Goal: Task Accomplishment & Management: Use online tool/utility

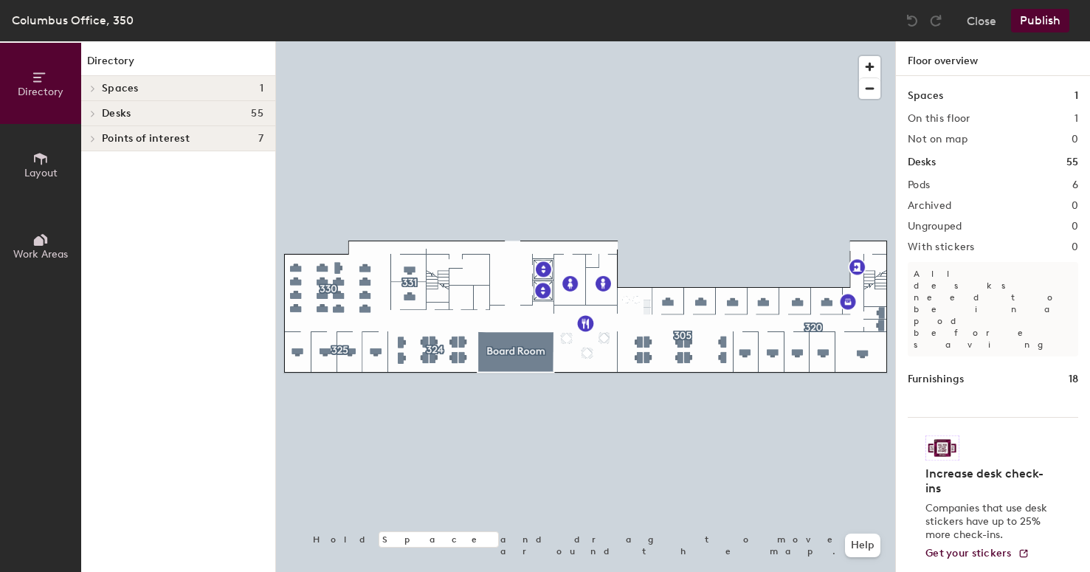
click at [100, 113] on div "Desks 55" at bounding box center [178, 113] width 194 height 25
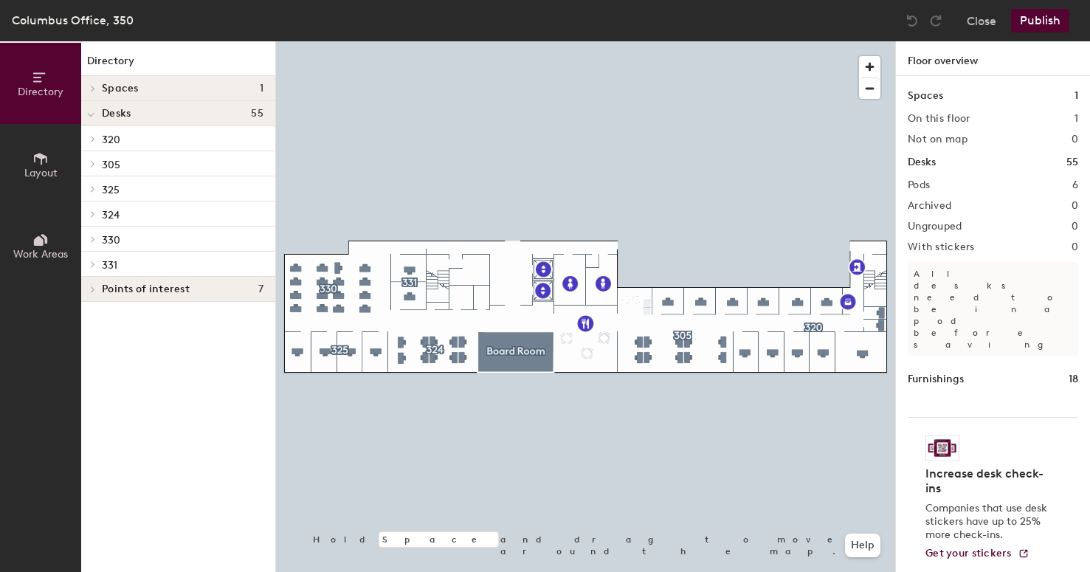
click at [91, 235] on div at bounding box center [90, 238] width 19 height 24
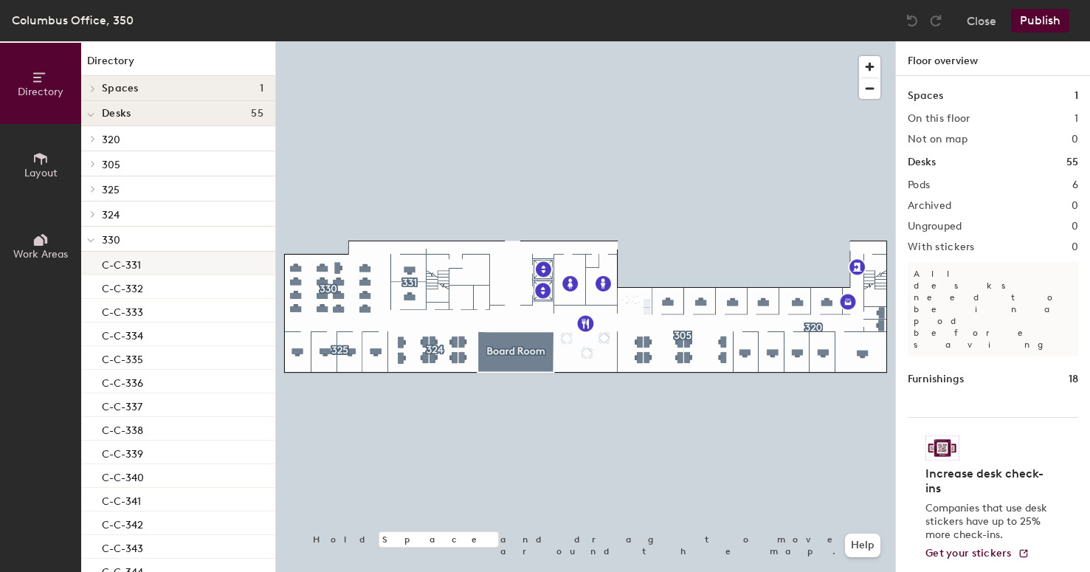
click at [135, 265] on p "C-C-331" at bounding box center [121, 262] width 39 height 17
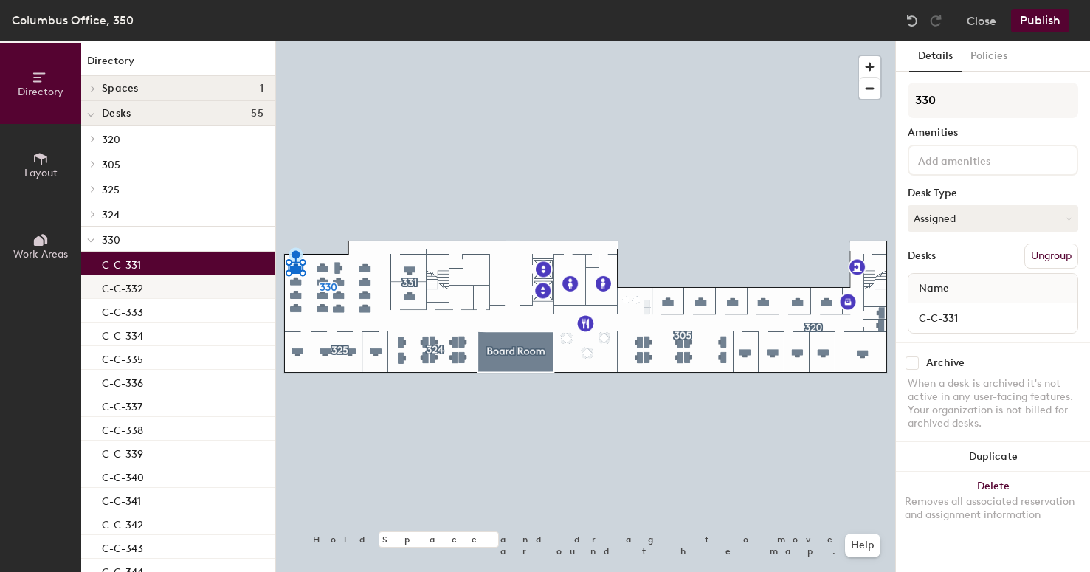
click at [165, 283] on div "C-C-332" at bounding box center [178, 287] width 194 height 24
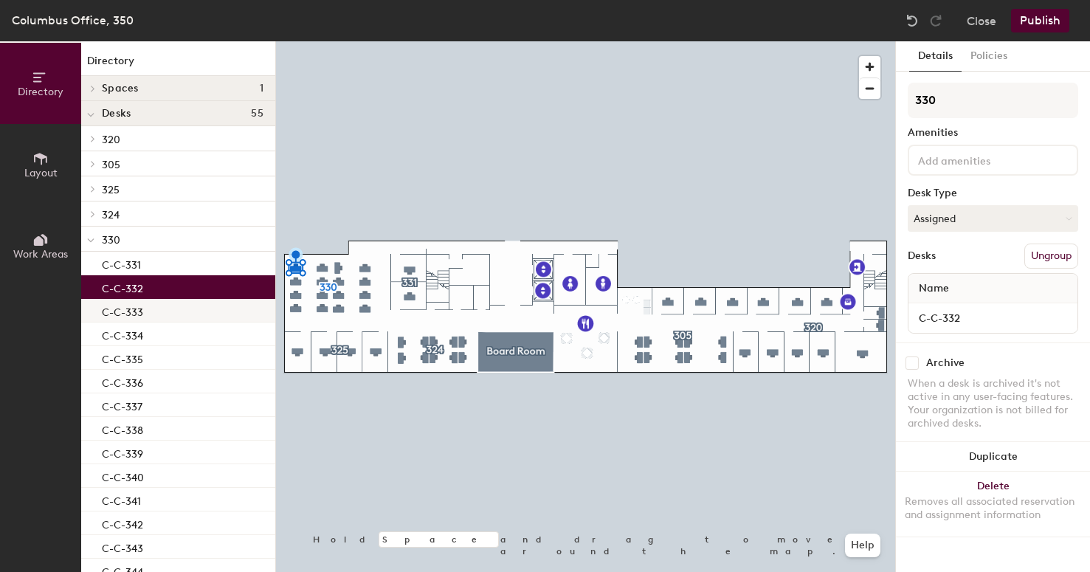
click at [165, 303] on div "C-C-333" at bounding box center [178, 311] width 194 height 24
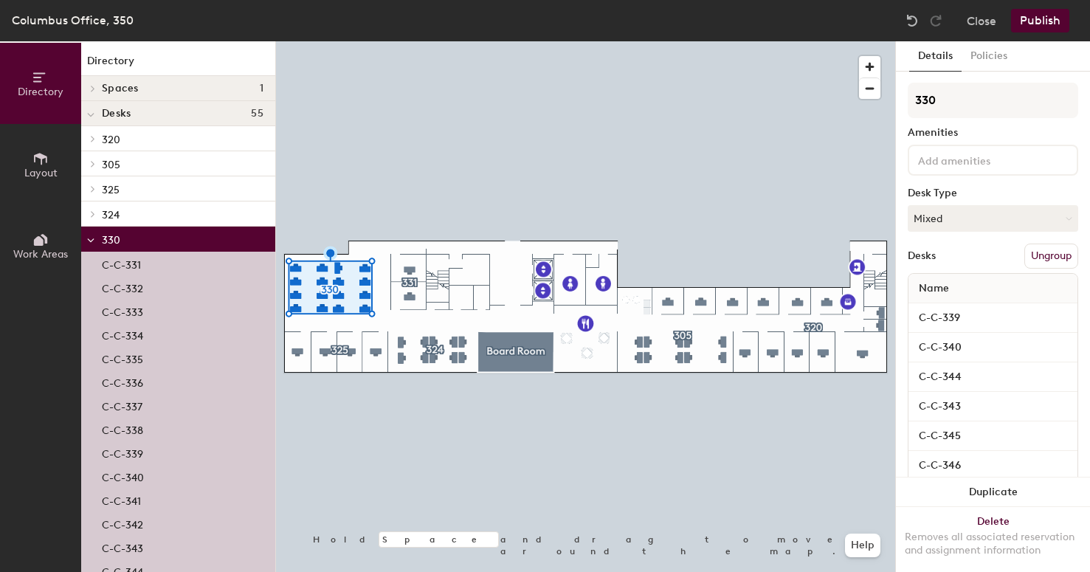
click at [144, 330] on div "C-C-334" at bounding box center [178, 334] width 194 height 24
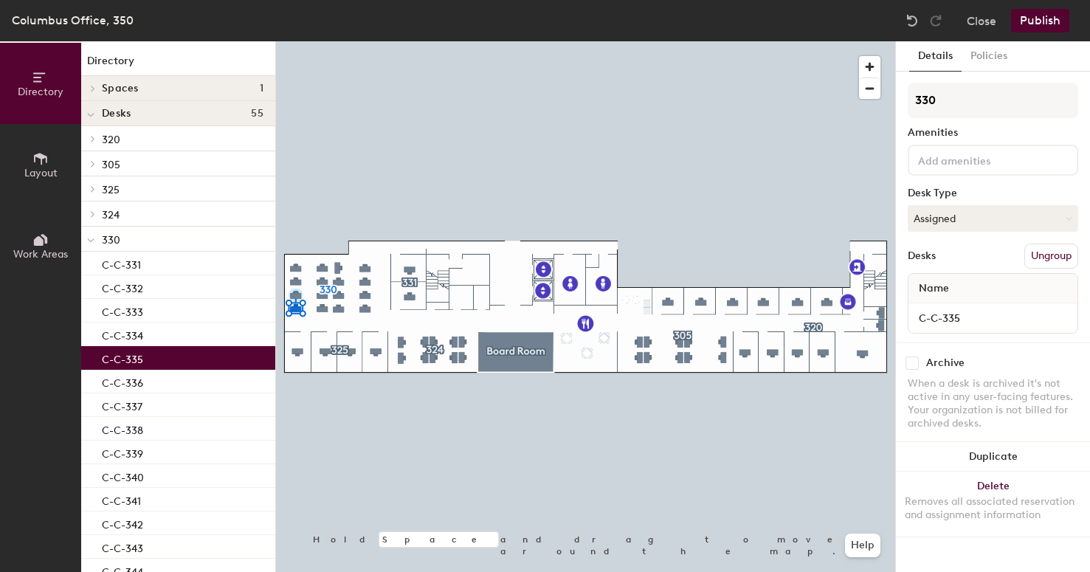
click at [139, 359] on p "C-C-335" at bounding box center [122, 357] width 41 height 17
click at [142, 380] on p "C-C-336" at bounding box center [122, 381] width 41 height 17
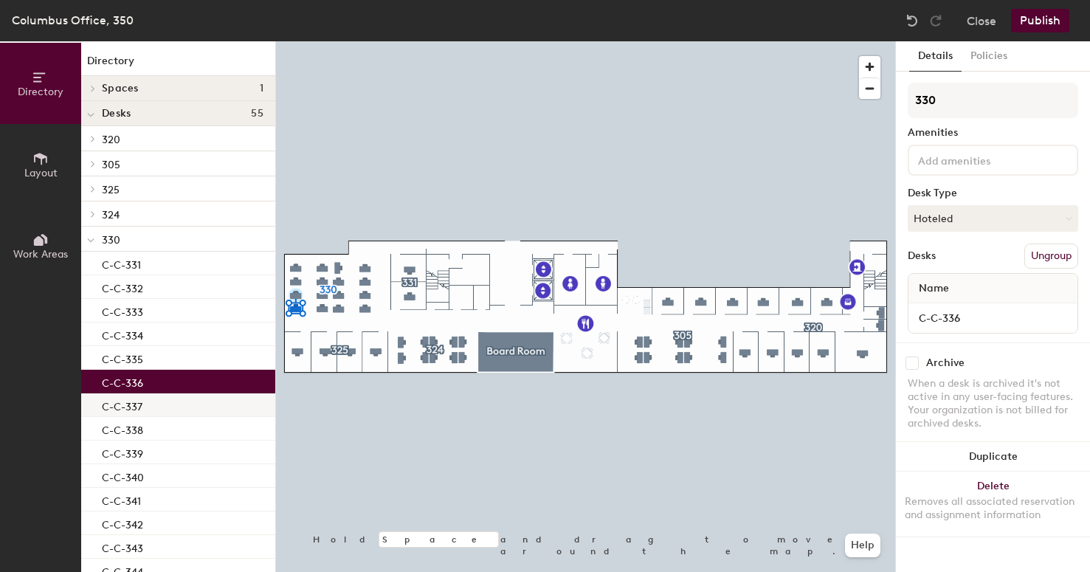
click at [142, 408] on div "C-C-337" at bounding box center [178, 405] width 194 height 24
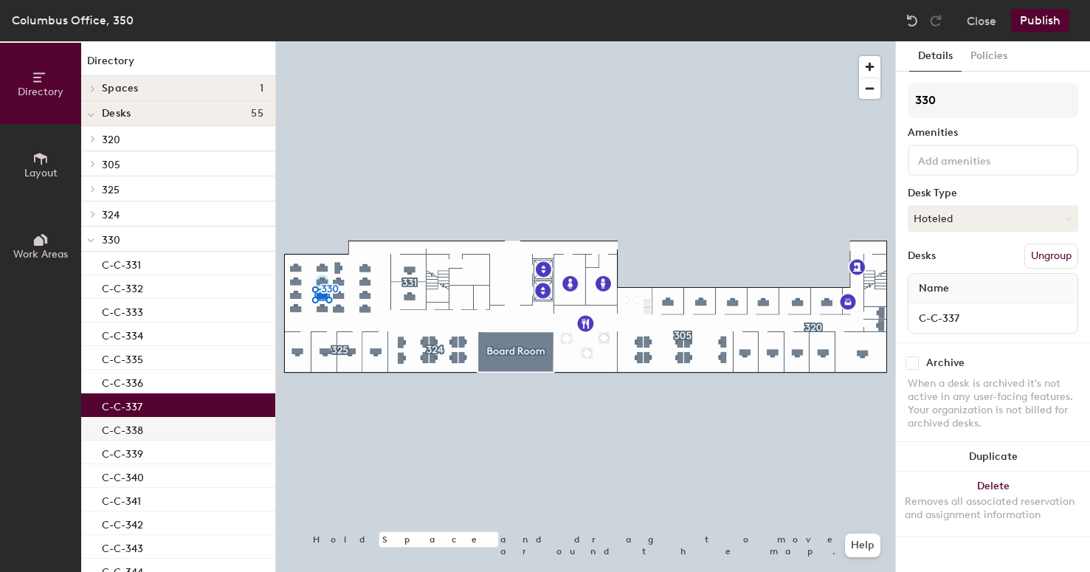
click at [143, 430] on div "C-C-338" at bounding box center [178, 429] width 194 height 24
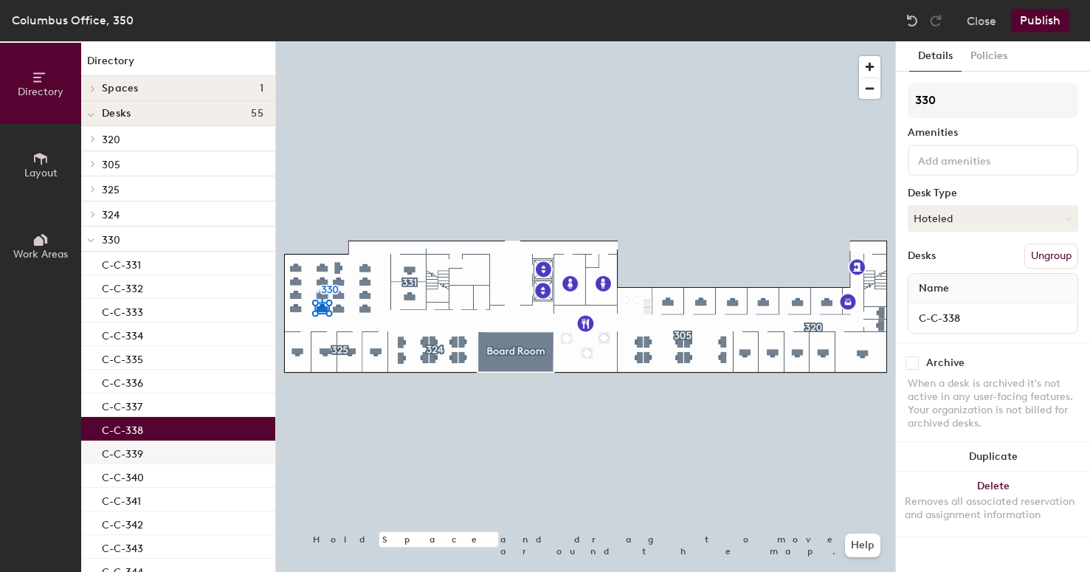
click at [136, 449] on p "C-C-339" at bounding box center [122, 451] width 41 height 17
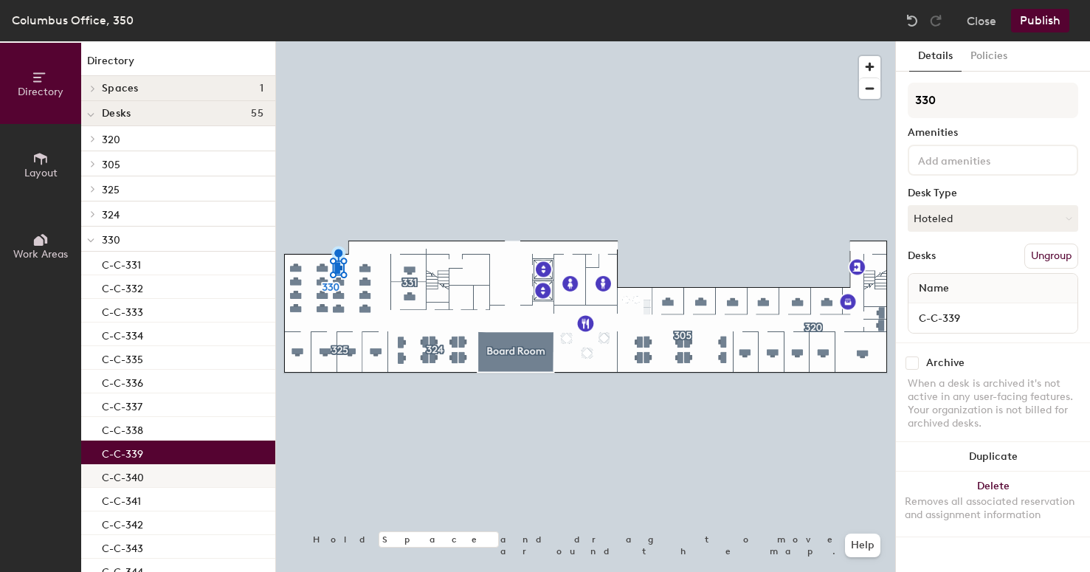
click at [142, 475] on p "C-C-340" at bounding box center [123, 475] width 42 height 17
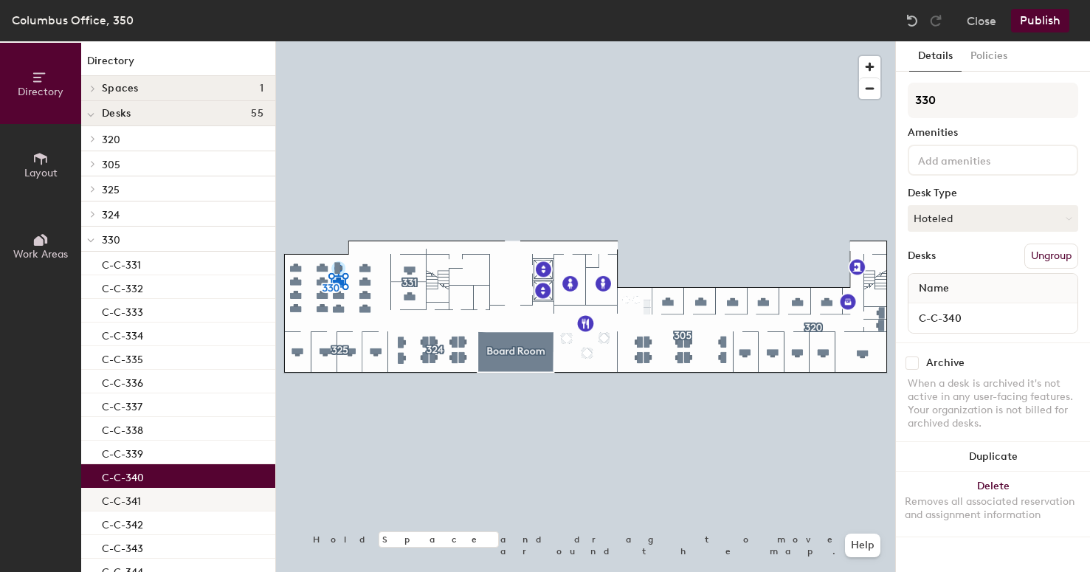
click at [138, 499] on p "C-C-341" at bounding box center [121, 499] width 39 height 17
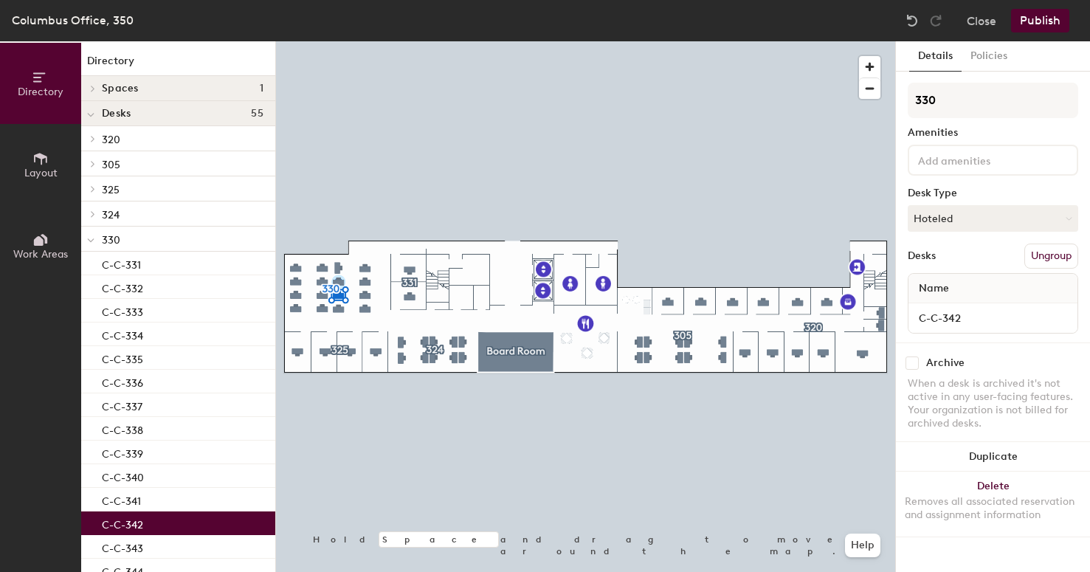
click at [134, 525] on p "C-C-342" at bounding box center [122, 522] width 41 height 17
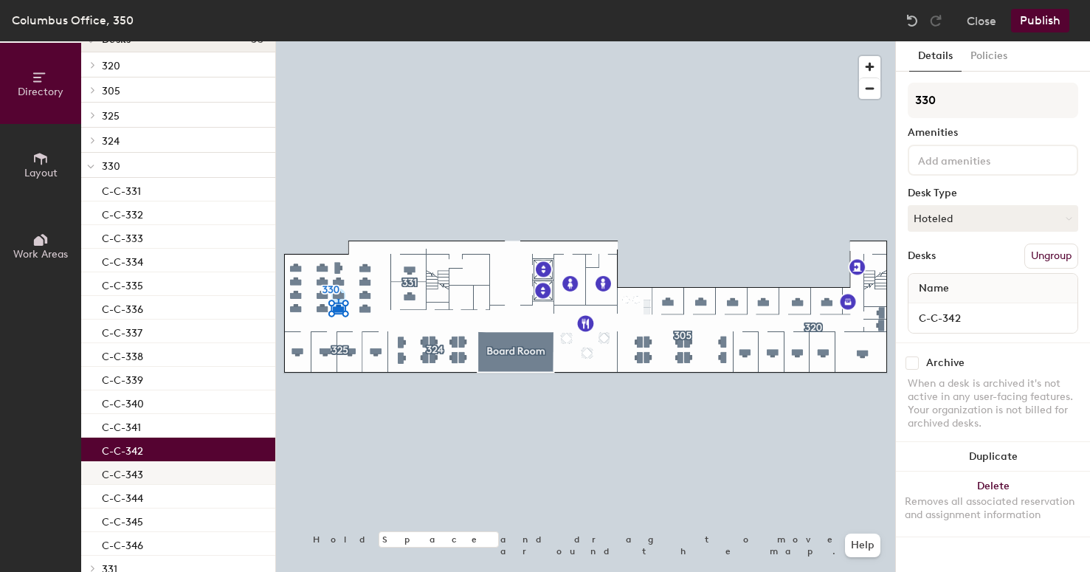
click at [142, 474] on p "C-C-343" at bounding box center [122, 472] width 41 height 17
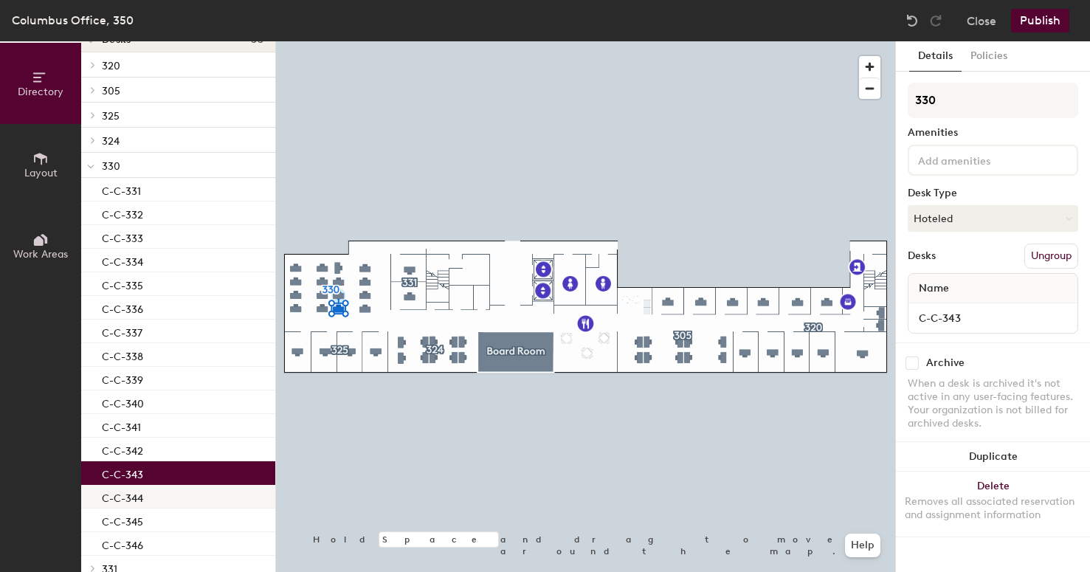
click at [143, 496] on p "C-C-344" at bounding box center [122, 496] width 41 height 17
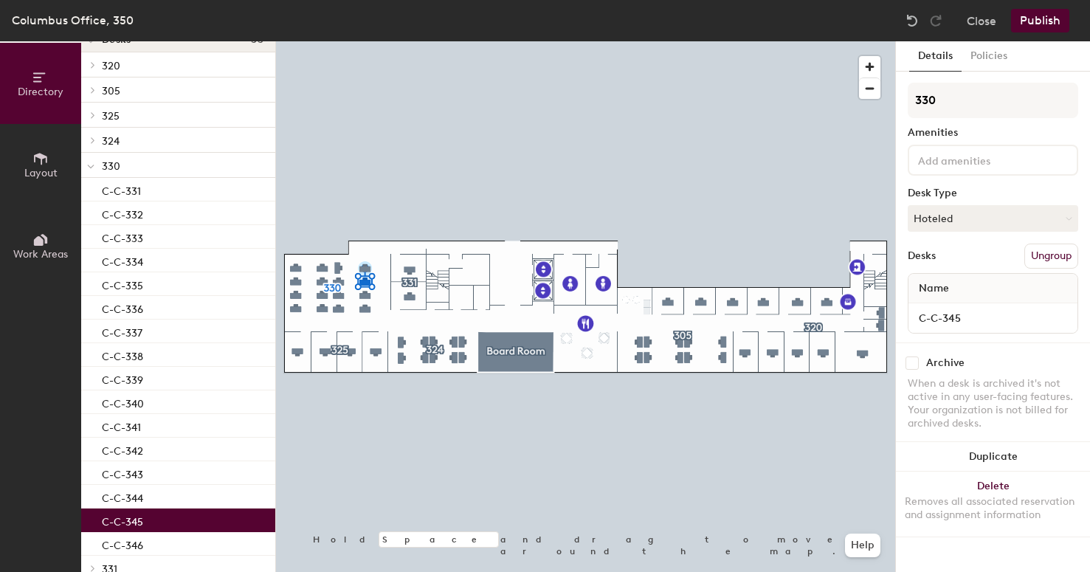
click at [143, 517] on div "C-C-345" at bounding box center [178, 520] width 194 height 24
click at [142, 541] on p "C-C-346" at bounding box center [122, 543] width 41 height 17
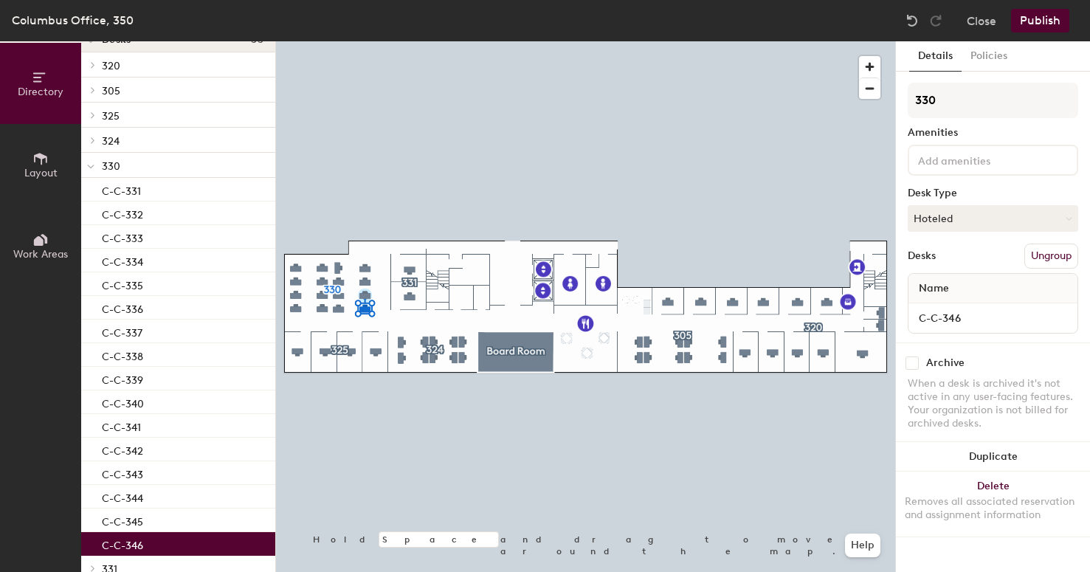
click at [92, 167] on icon at bounding box center [90, 167] width 7 height 6
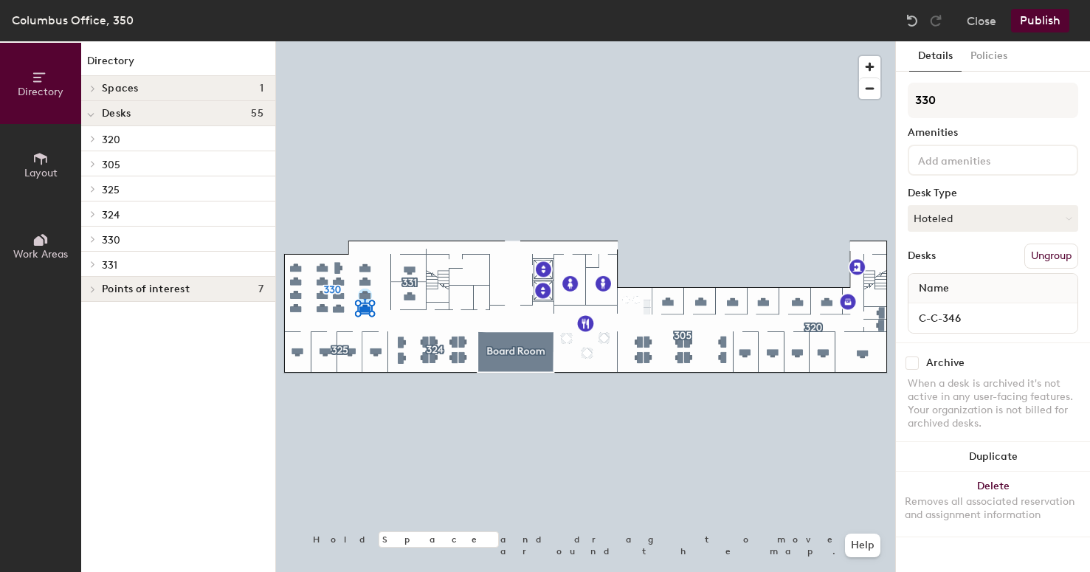
scroll to position [0, 0]
click at [95, 213] on icon at bounding box center [93, 213] width 6 height 7
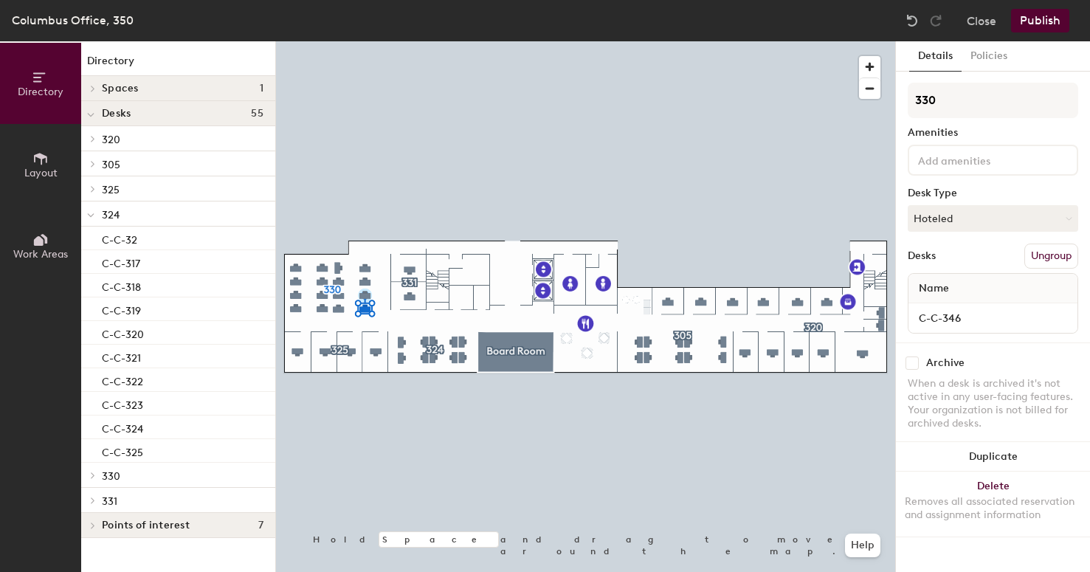
click at [117, 213] on span "324" at bounding box center [111, 215] width 18 height 13
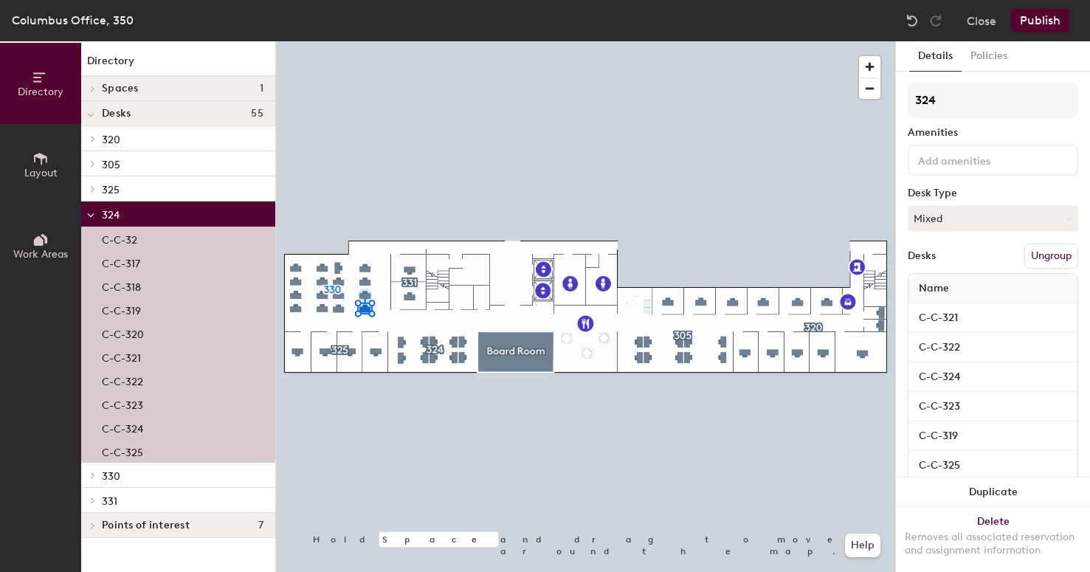
click at [117, 213] on span "324" at bounding box center [111, 215] width 18 height 13
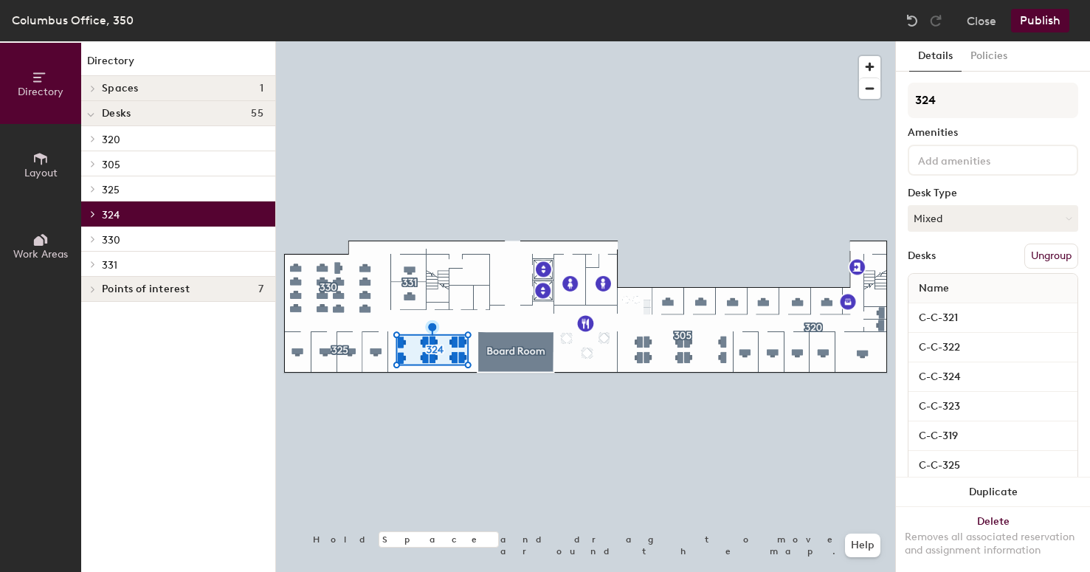
click at [94, 209] on div at bounding box center [90, 213] width 19 height 24
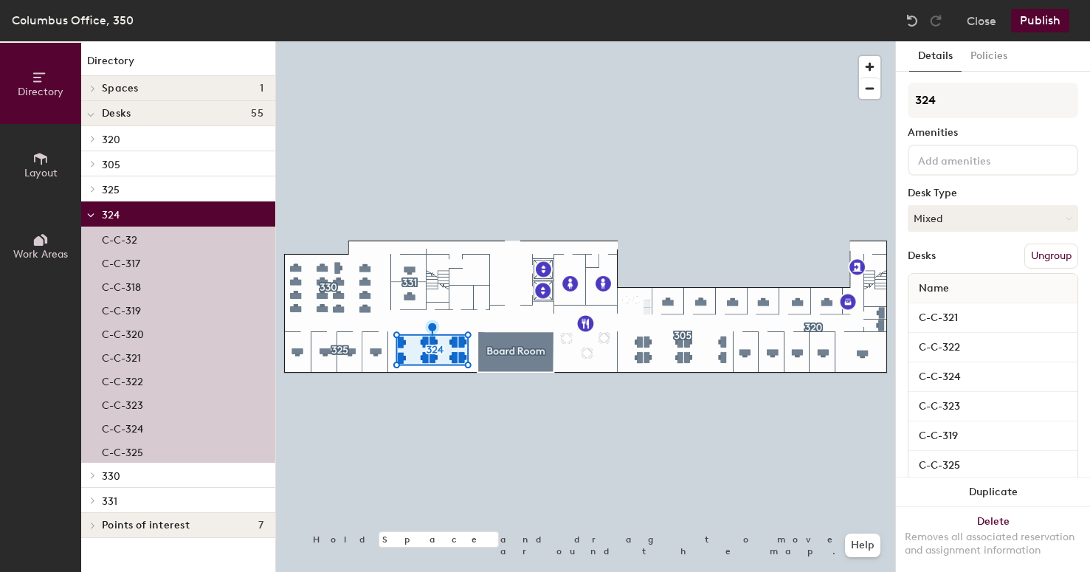
click at [131, 234] on p "C-C-32" at bounding box center [119, 237] width 35 height 17
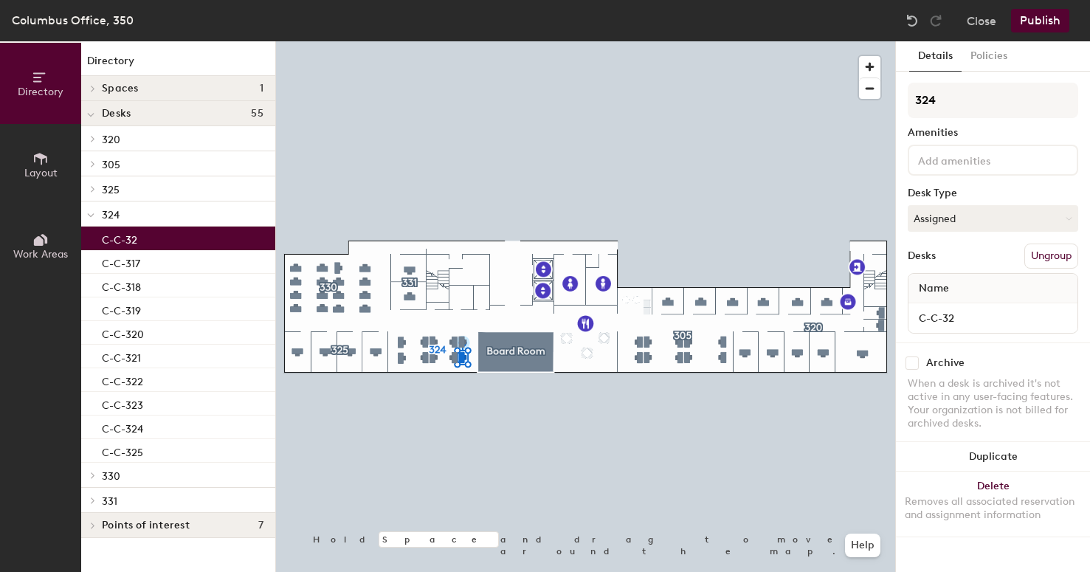
click at [91, 142] on div at bounding box center [90, 138] width 19 height 24
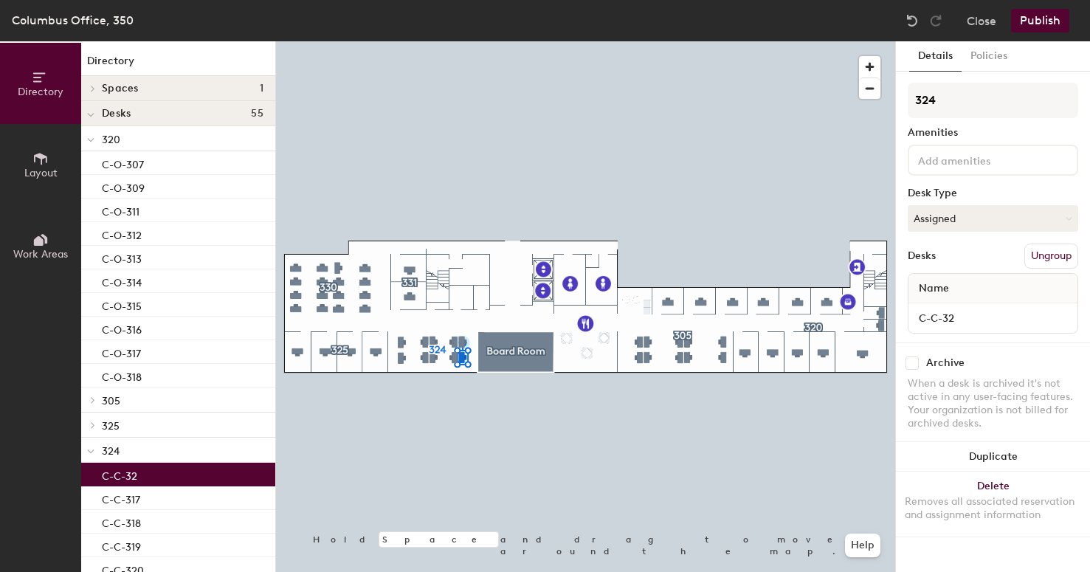
click at [91, 142] on icon at bounding box center [90, 140] width 7 height 6
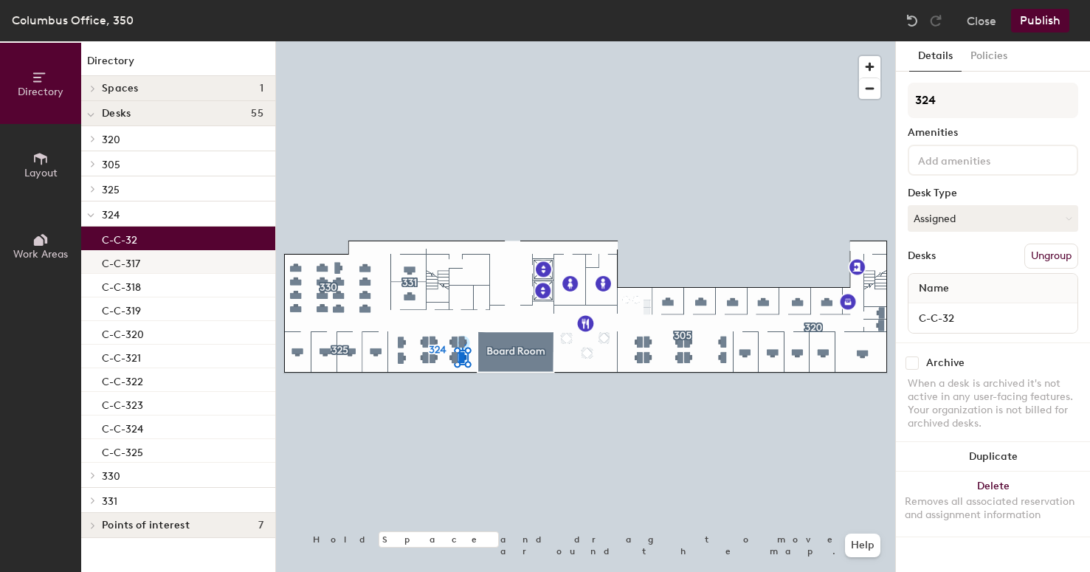
click at [156, 263] on div "C-C-317" at bounding box center [178, 262] width 194 height 24
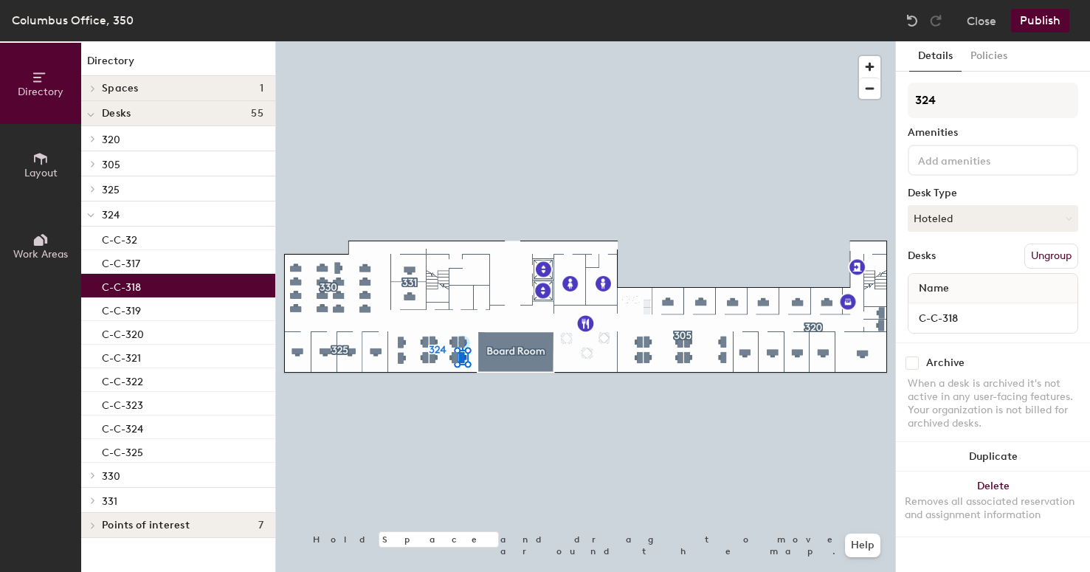
click at [154, 282] on div "C-C-318" at bounding box center [178, 286] width 194 height 24
click at [97, 475] on span at bounding box center [92, 474] width 13 height 7
click at [91, 188] on icon at bounding box center [93, 188] width 6 height 7
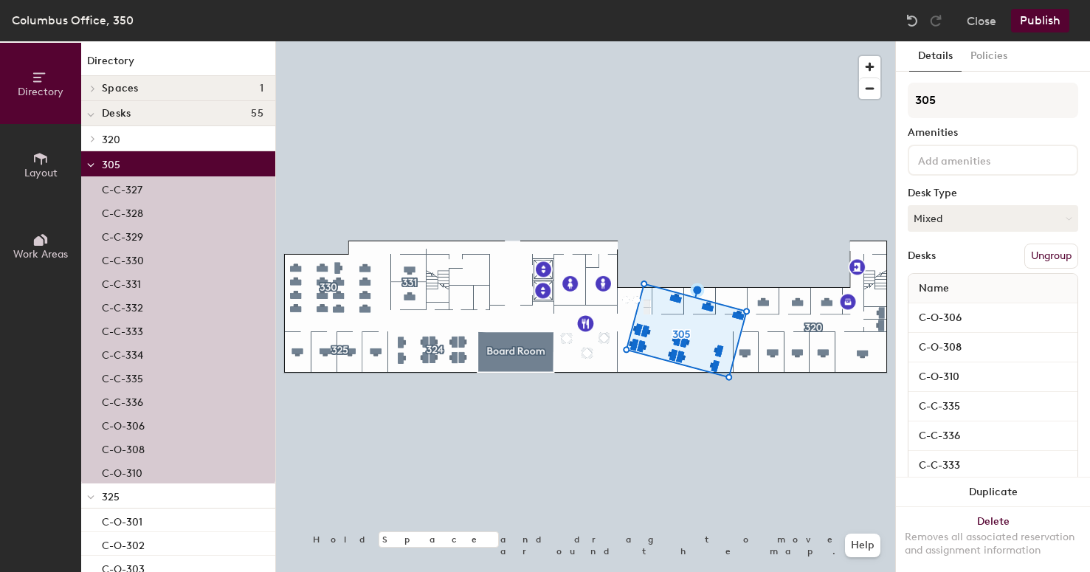
click at [675, 41] on div at bounding box center [585, 41] width 619 height 0
click at [1034, 255] on button "Ungroup" at bounding box center [1051, 255] width 54 height 25
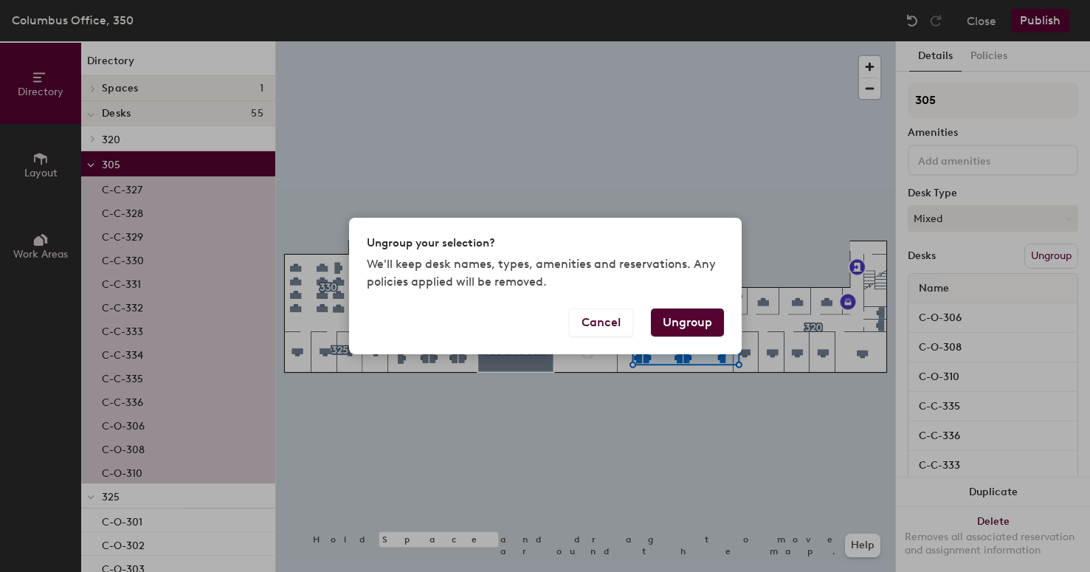
click at [685, 319] on button "Ungroup" at bounding box center [687, 322] width 73 height 28
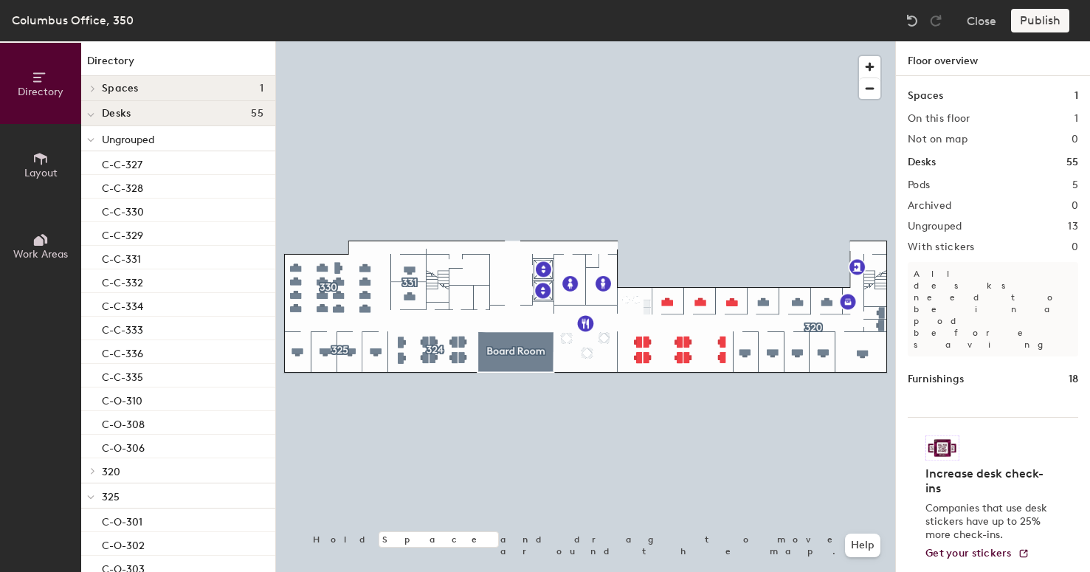
click at [938, 226] on h2 "Ungrouped" at bounding box center [934, 227] width 55 height 12
click at [920, 226] on h2 "Ungrouped" at bounding box center [934, 227] width 55 height 12
click at [922, 247] on h2 "With stickers" at bounding box center [940, 247] width 67 height 12
click at [919, 371] on h1 "Furnishings" at bounding box center [935, 379] width 56 height 16
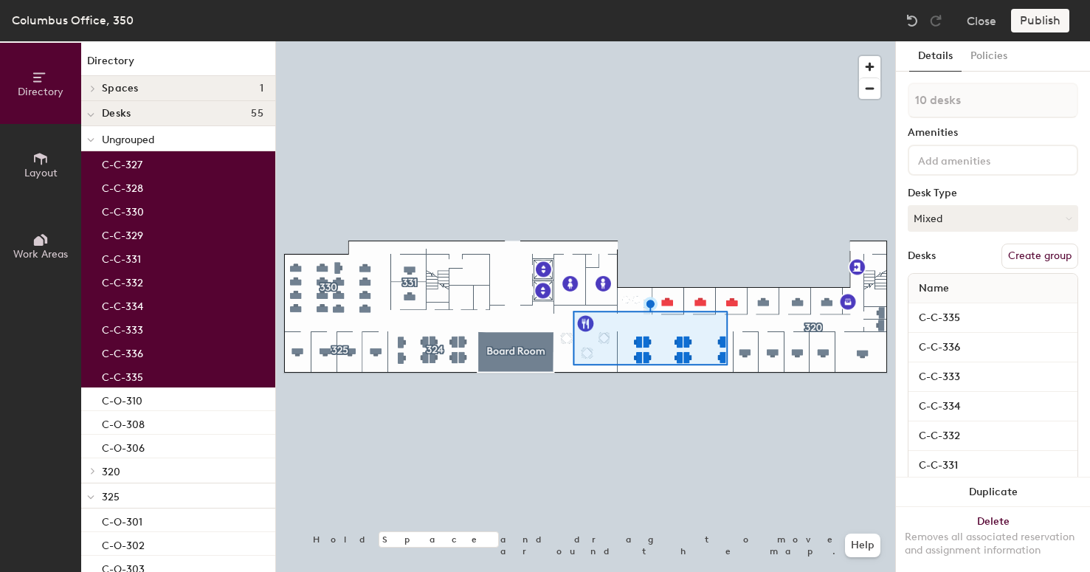
click at [1015, 257] on button "Create group" at bounding box center [1039, 255] width 77 height 25
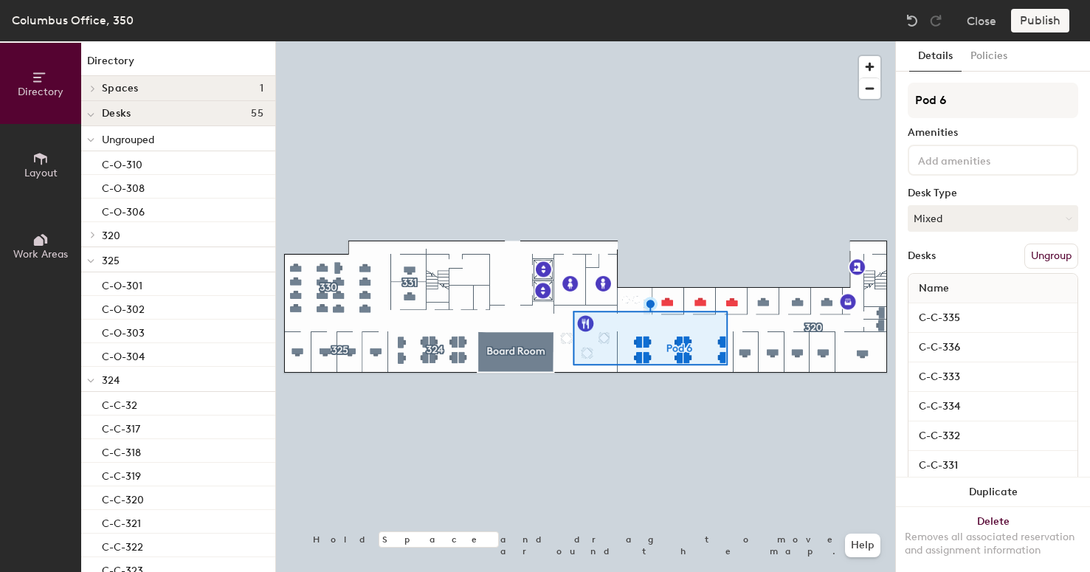
click at [1024, 255] on button "Ungroup" at bounding box center [1051, 255] width 54 height 25
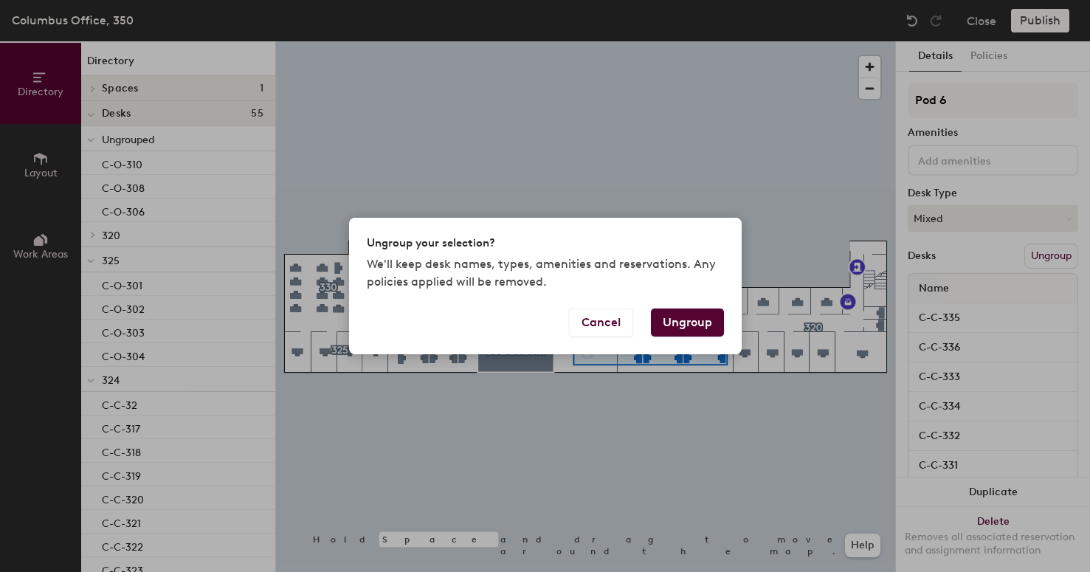
click at [704, 325] on button "Ungroup" at bounding box center [687, 322] width 73 height 28
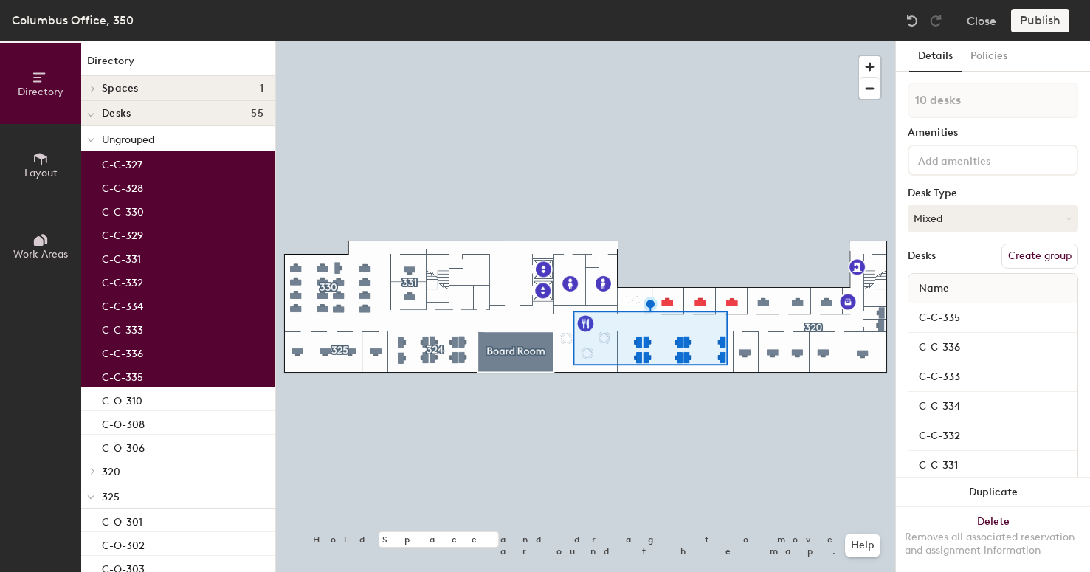
click at [635, 41] on div at bounding box center [585, 41] width 619 height 0
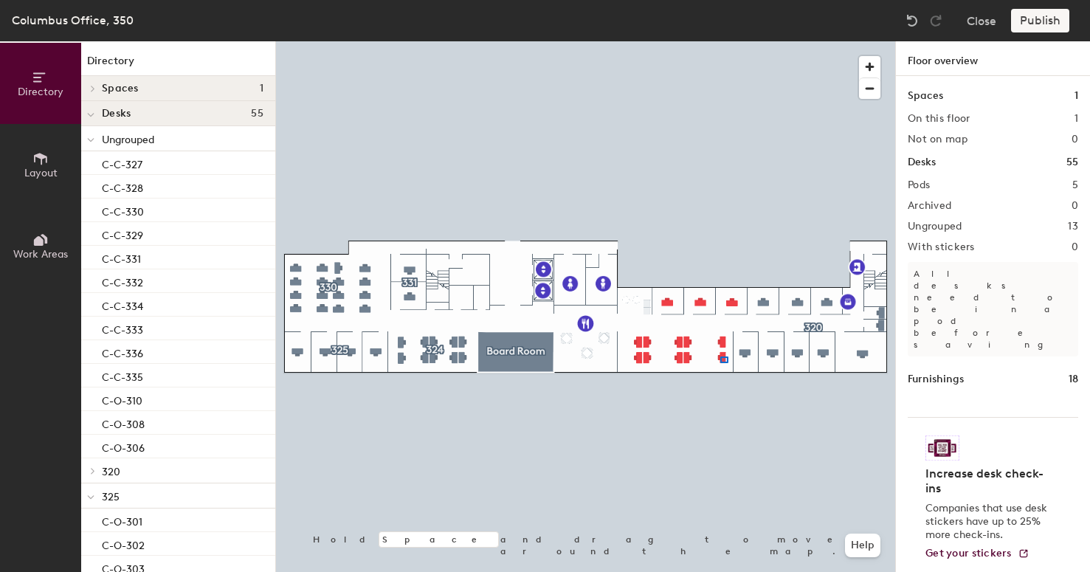
click at [720, 41] on div at bounding box center [585, 41] width 619 height 0
click at [640, 41] on div at bounding box center [585, 41] width 619 height 0
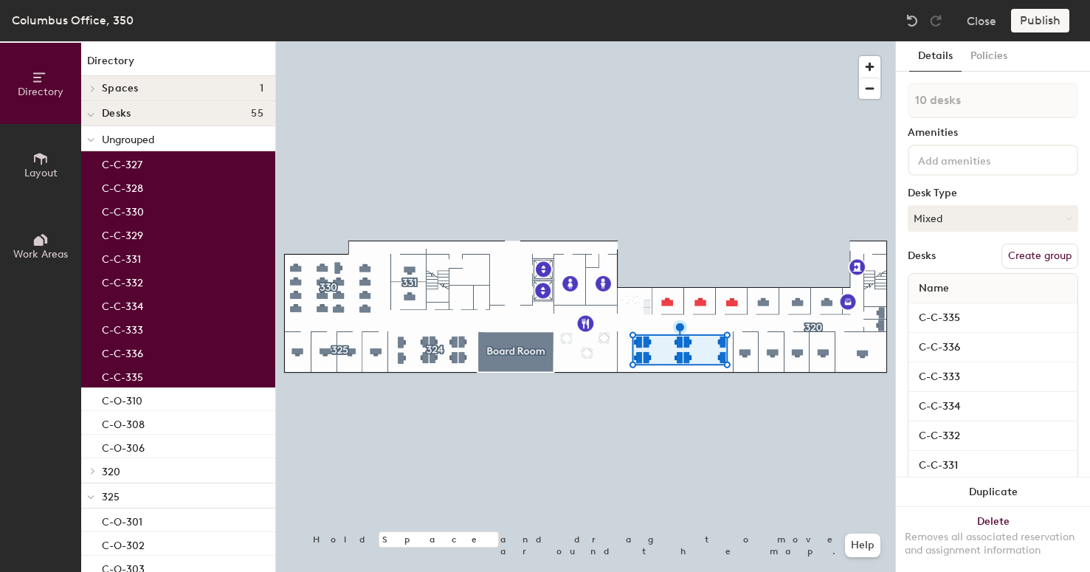
click at [1023, 254] on button "Create group" at bounding box center [1039, 255] width 77 height 25
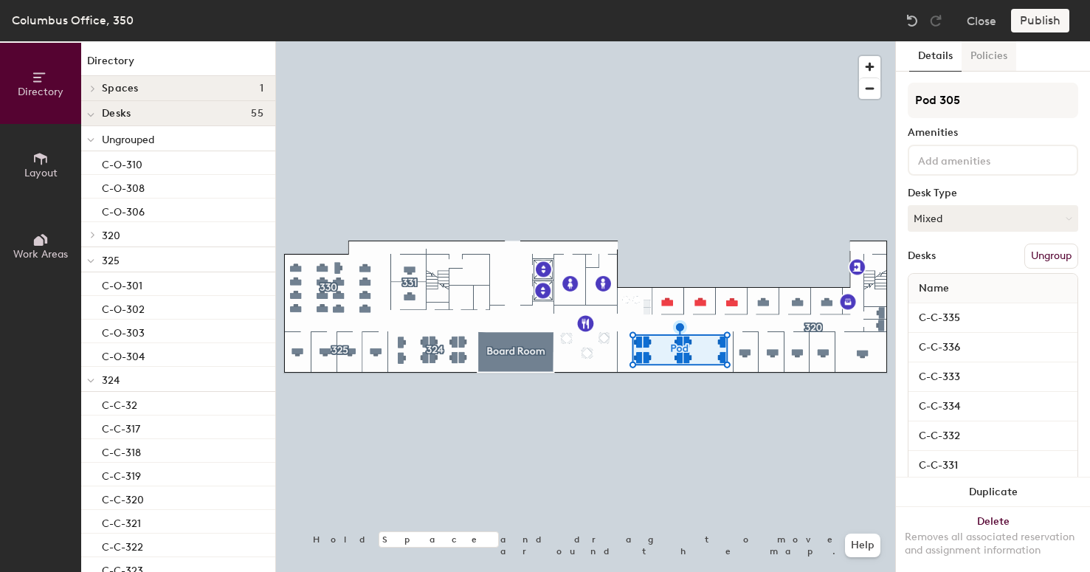
type input "Pod 305"
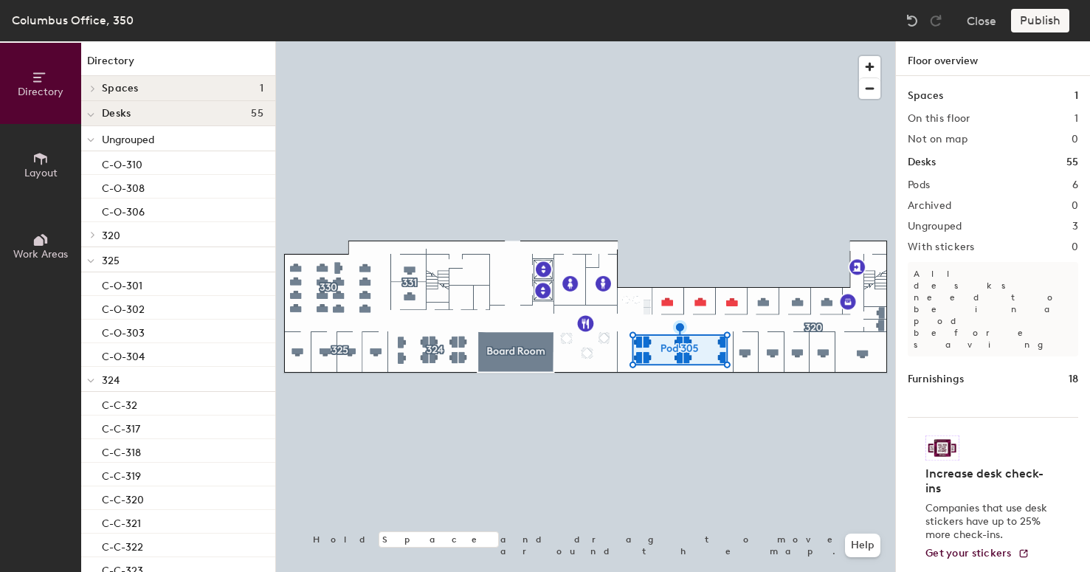
click at [799, 41] on div at bounding box center [585, 41] width 619 height 0
click at [798, 41] on div at bounding box center [585, 41] width 619 height 0
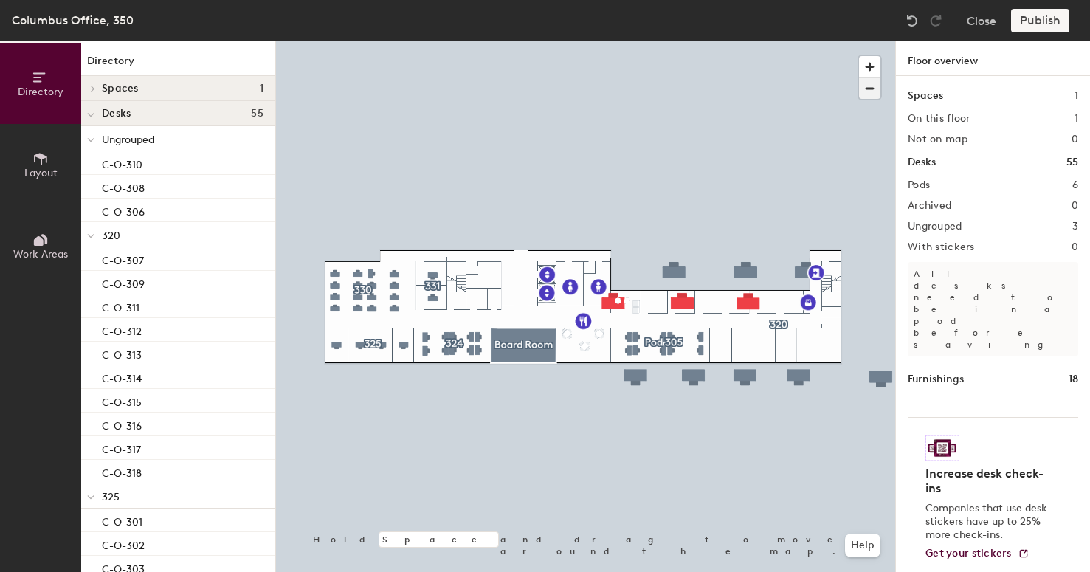
click at [868, 94] on span "button" at bounding box center [869, 88] width 21 height 21
click at [876, 41] on div at bounding box center [585, 41] width 619 height 0
click at [914, 23] on img at bounding box center [911, 20] width 15 height 15
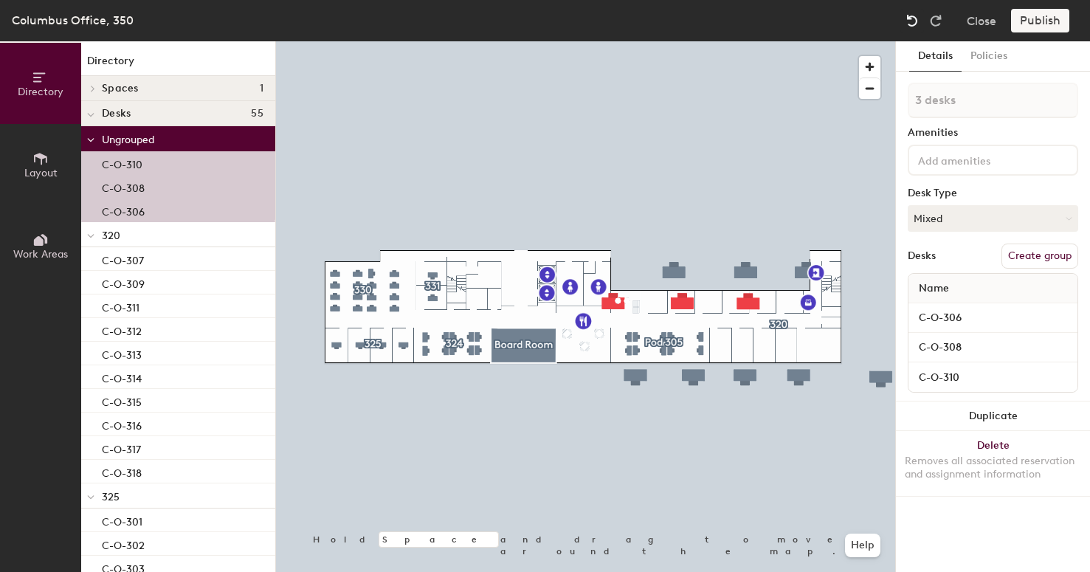
click at [913, 22] on img at bounding box center [911, 20] width 15 height 15
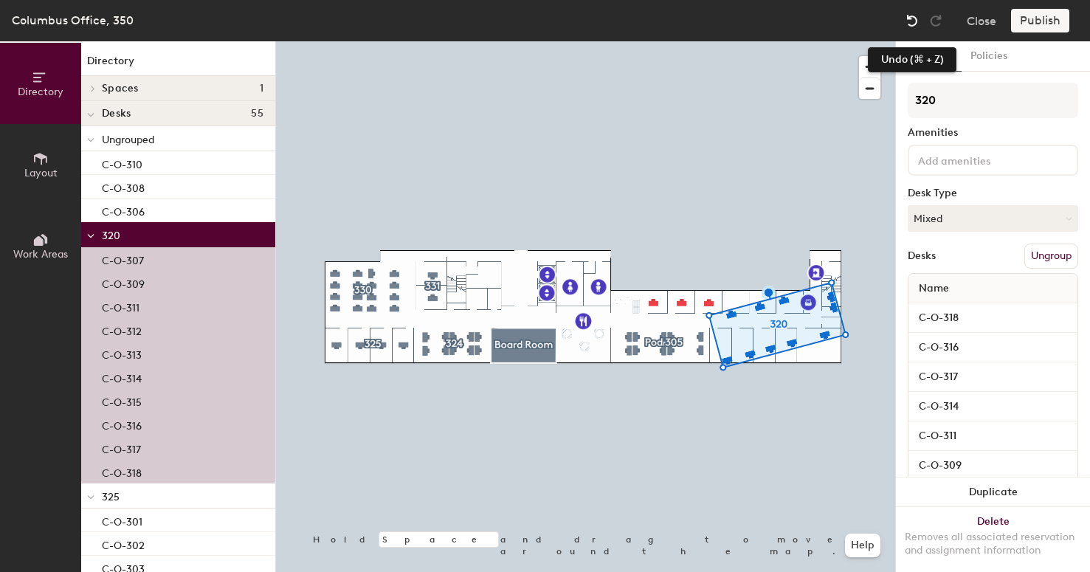
click at [913, 22] on img at bounding box center [911, 20] width 15 height 15
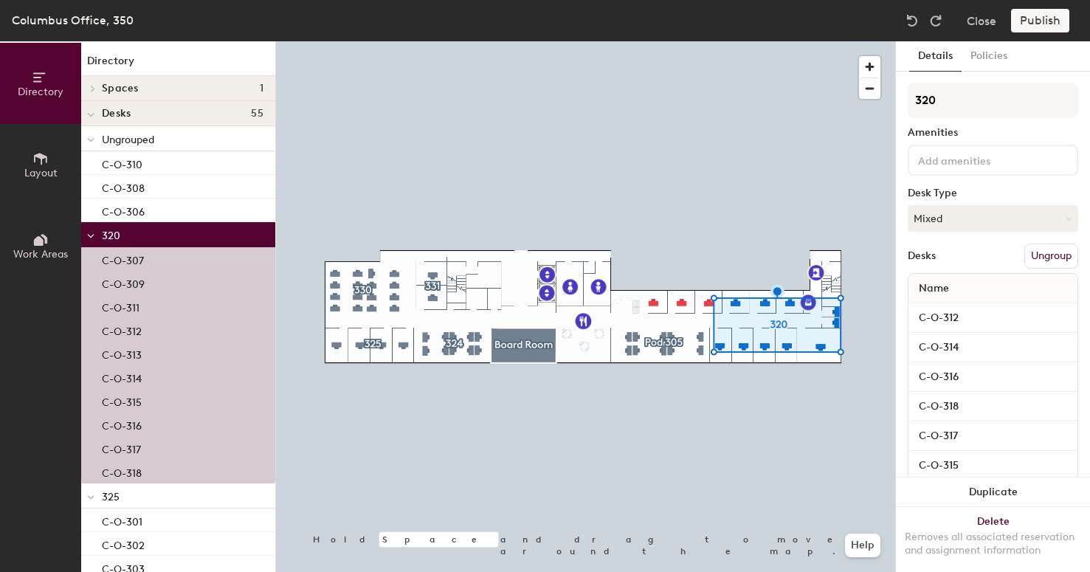
click at [1036, 256] on button "Ungroup" at bounding box center [1051, 255] width 54 height 25
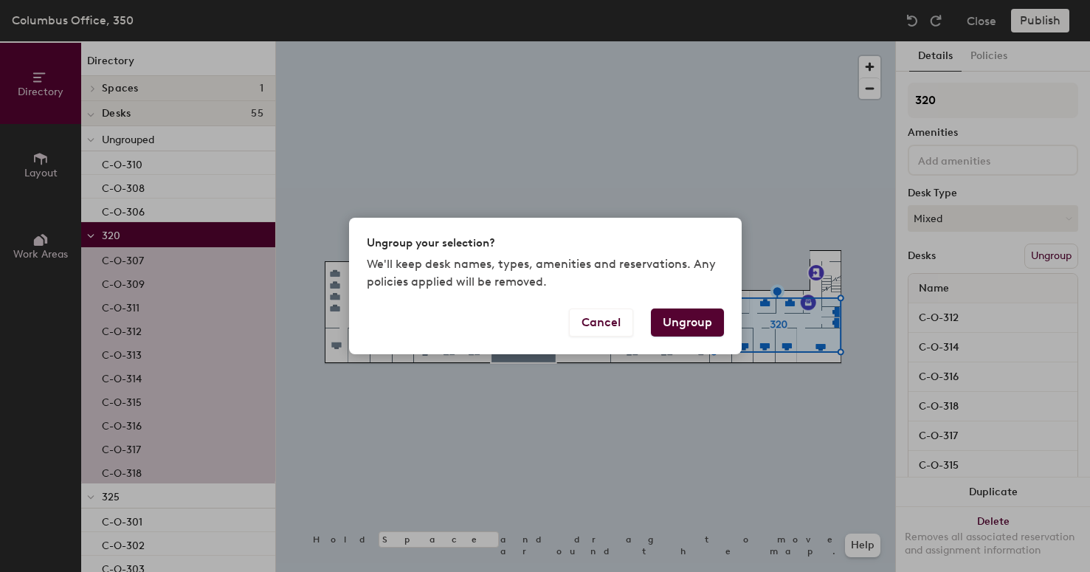
click at [692, 324] on button "Ungroup" at bounding box center [687, 322] width 73 height 28
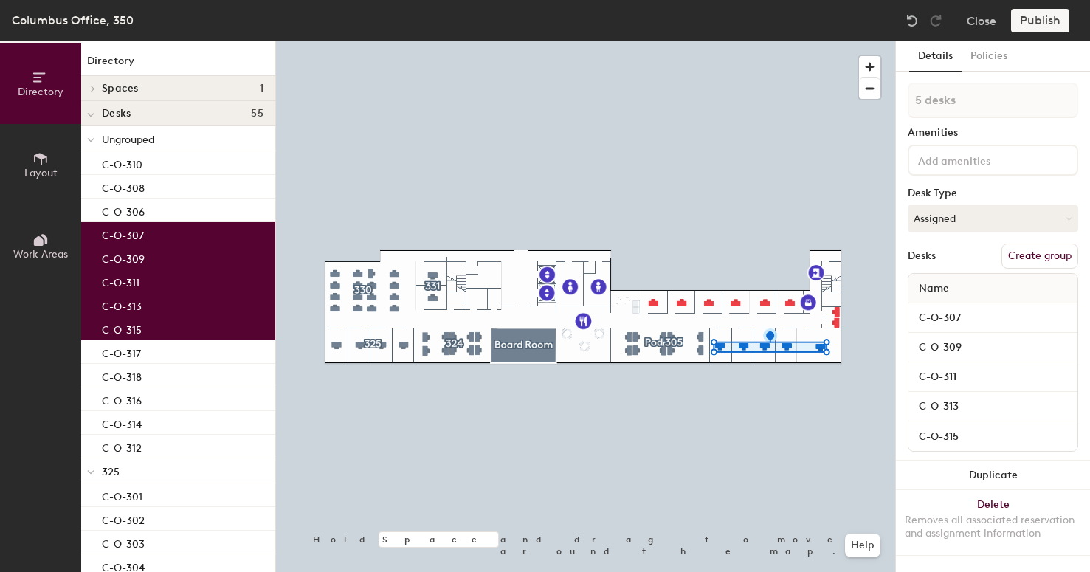
click at [1039, 259] on button "Create group" at bounding box center [1039, 255] width 77 height 25
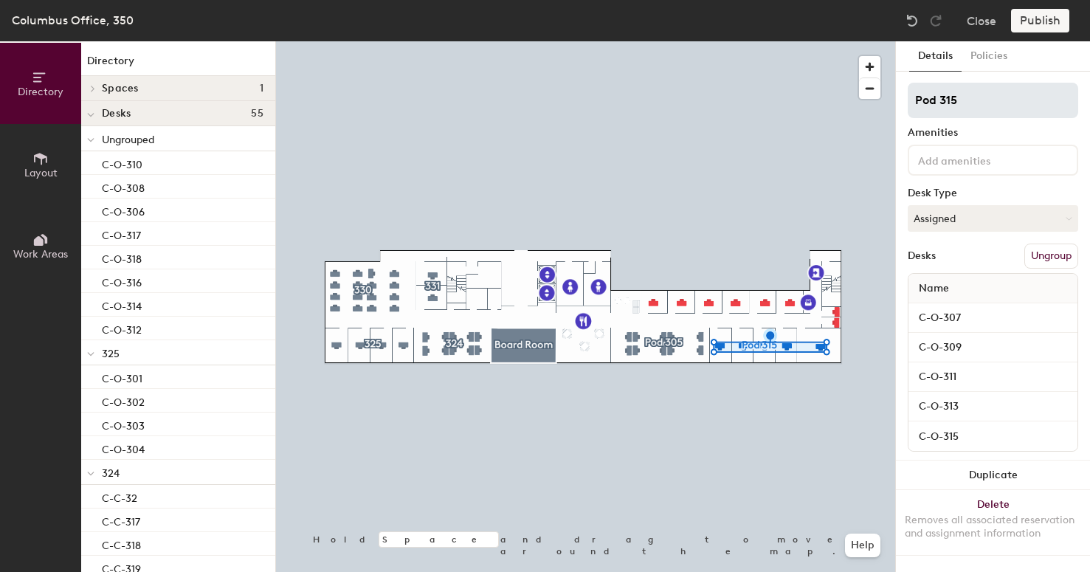
type input "Pod 315"
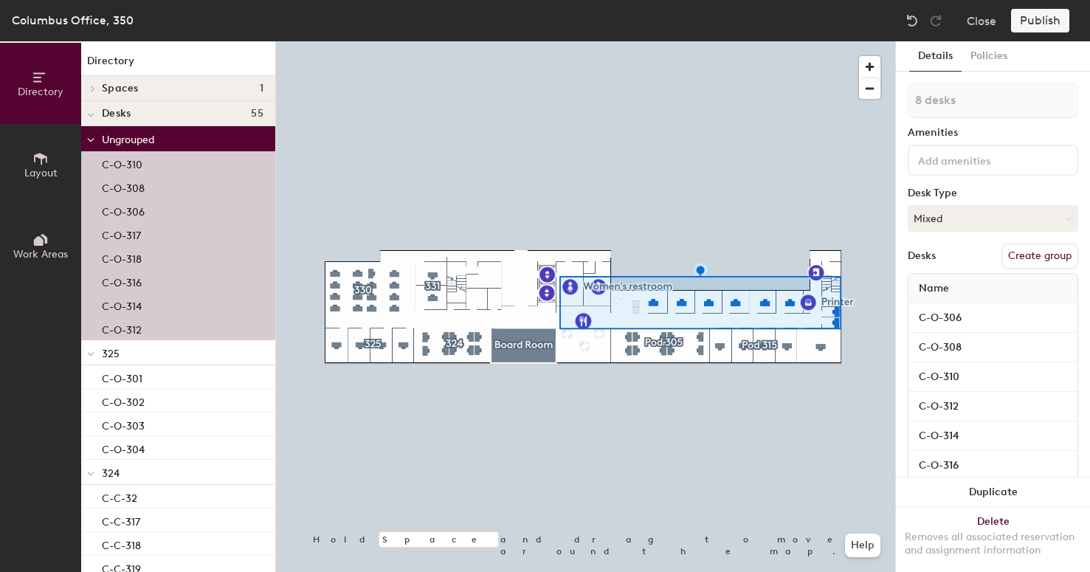
click at [1005, 263] on button "Create group" at bounding box center [1039, 255] width 77 height 25
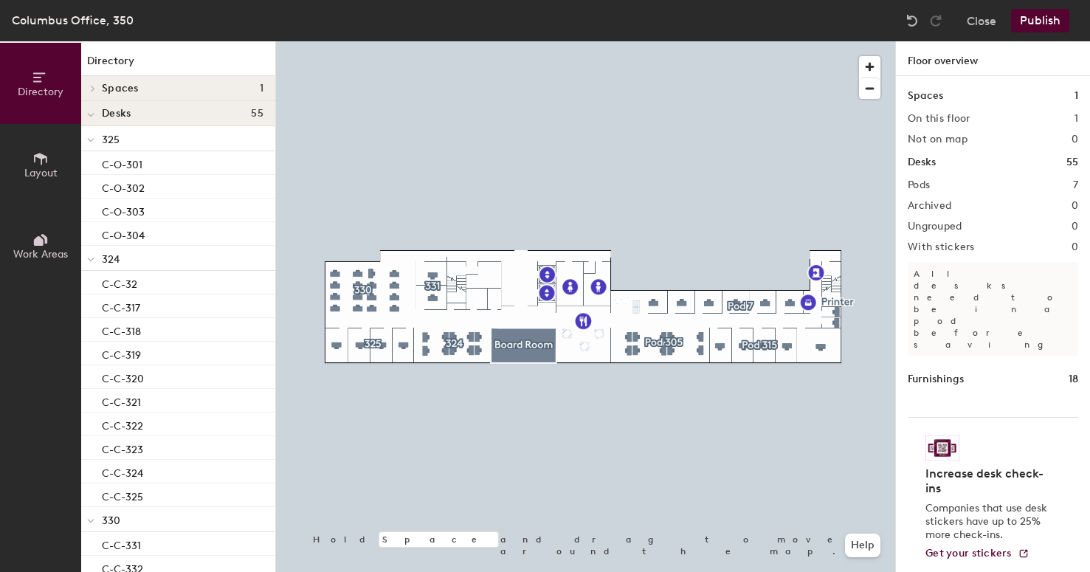
click at [814, 41] on div at bounding box center [585, 41] width 619 height 0
click at [651, 41] on div at bounding box center [585, 41] width 619 height 0
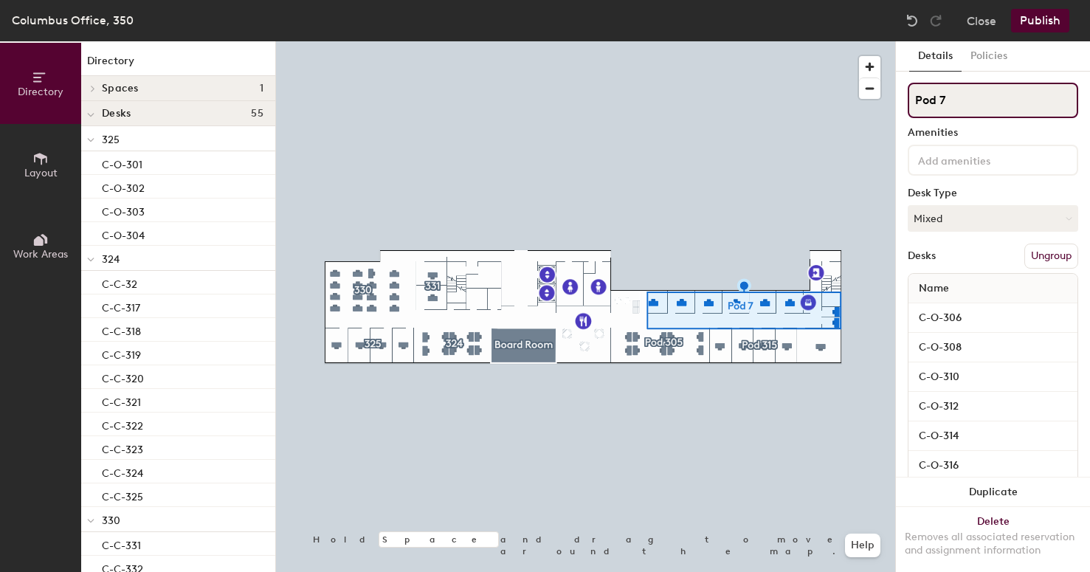
click at [960, 101] on input "Pod 7" at bounding box center [992, 100] width 170 height 35
type input "Pod 312"
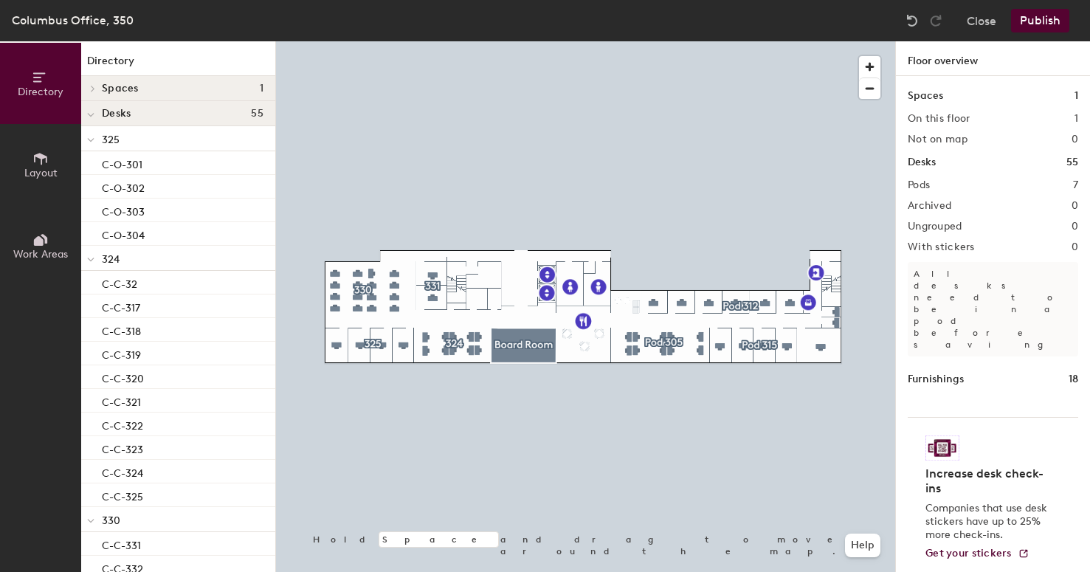
click at [1034, 22] on button "Publish" at bounding box center [1040, 21] width 58 height 24
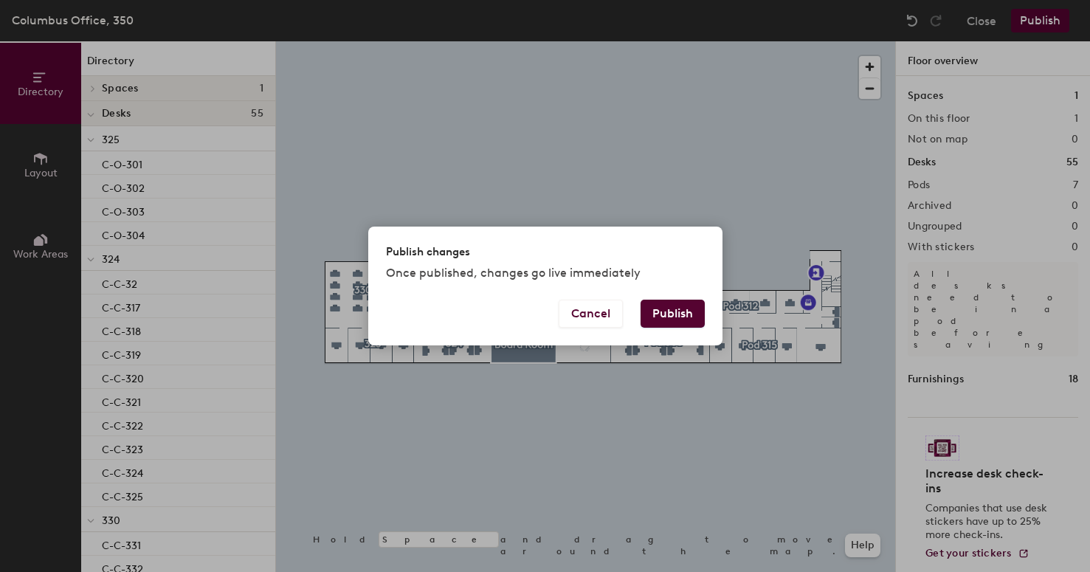
click at [686, 311] on button "Publish" at bounding box center [672, 313] width 64 height 28
